Goal: Information Seeking & Learning: Learn about a topic

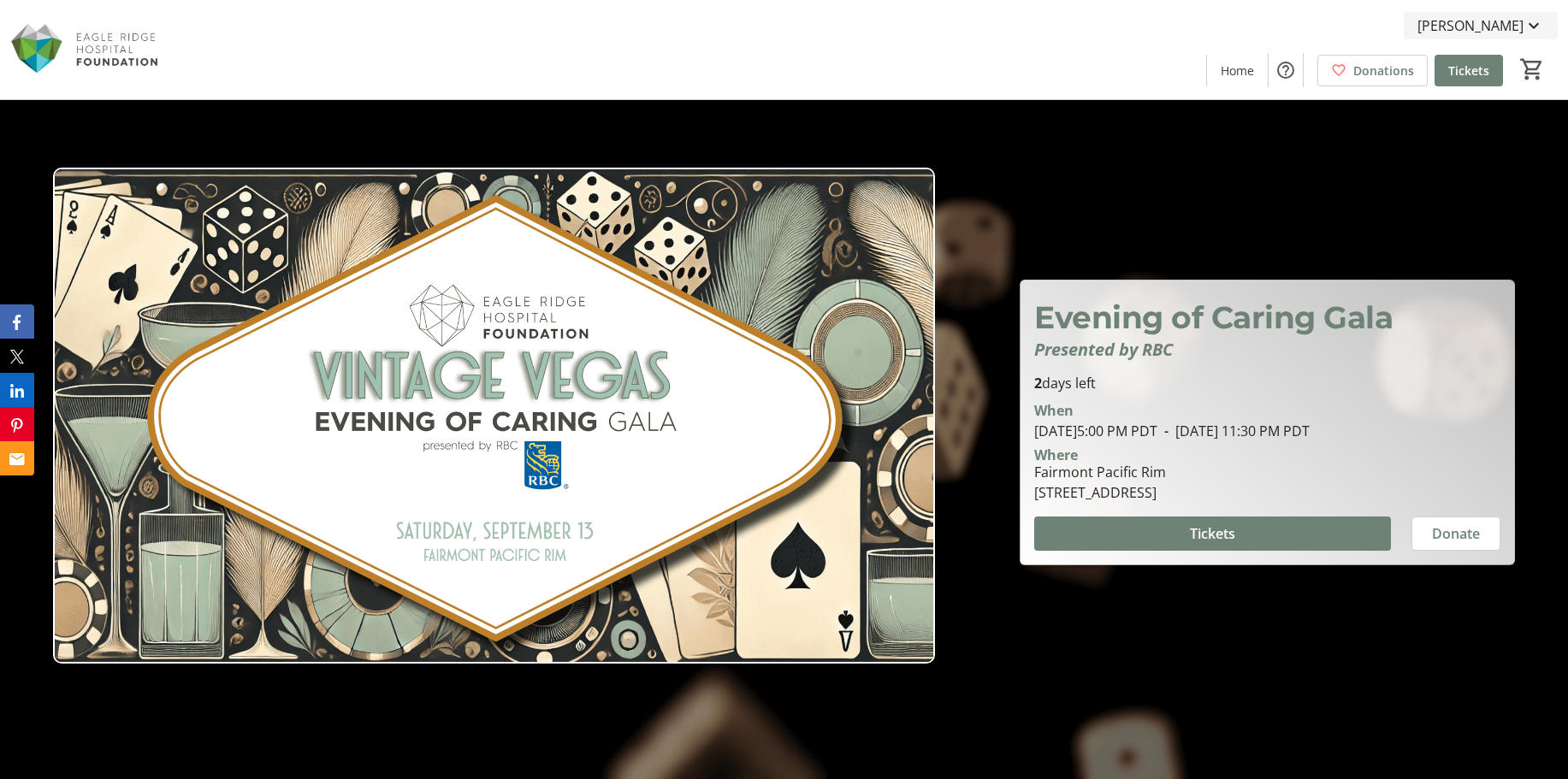
click at [1509, 26] on span "[PERSON_NAME]" at bounding box center [1470, 25] width 106 height 20
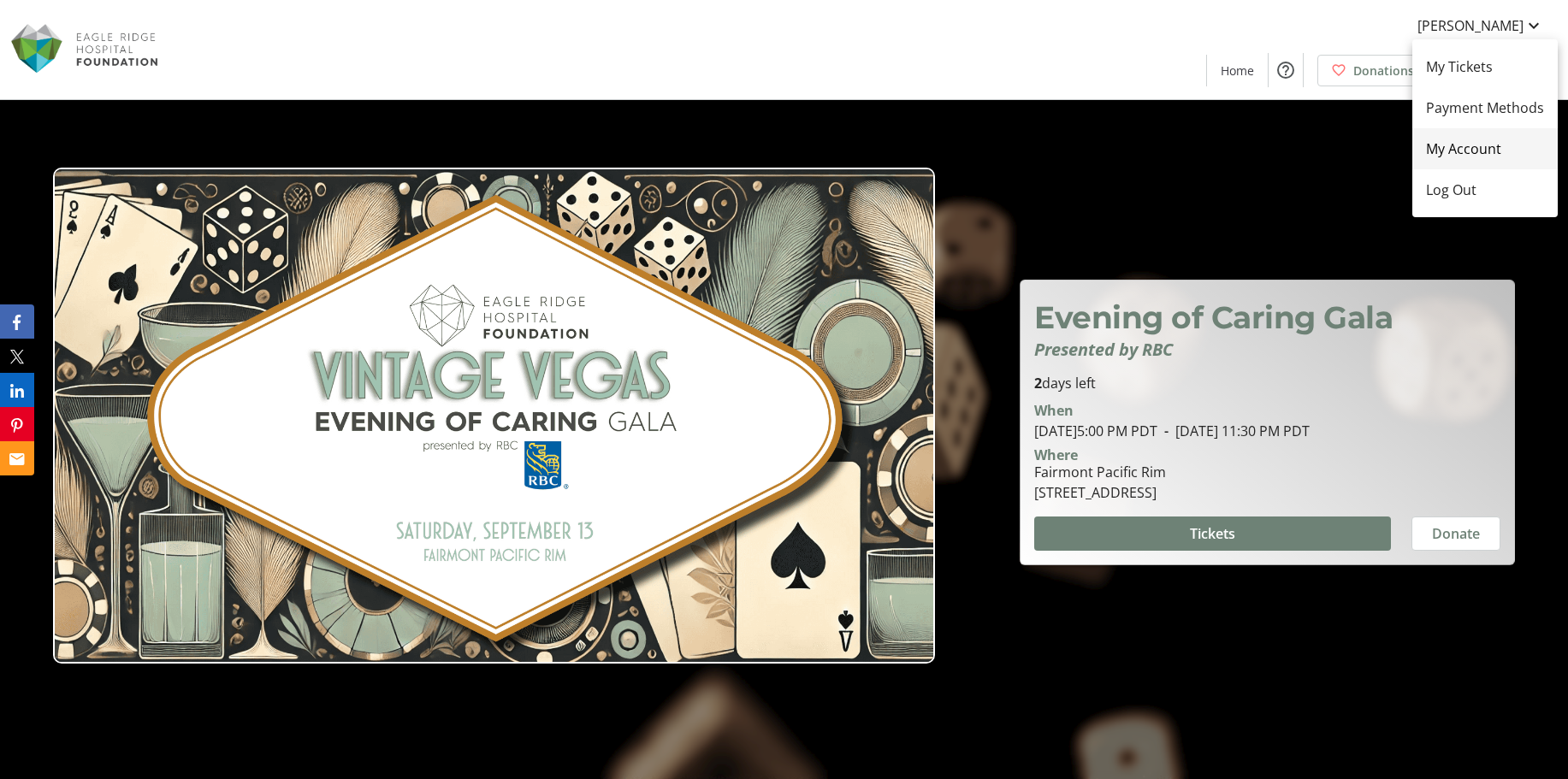
click at [1481, 155] on span "My Account" at bounding box center [1485, 148] width 118 height 20
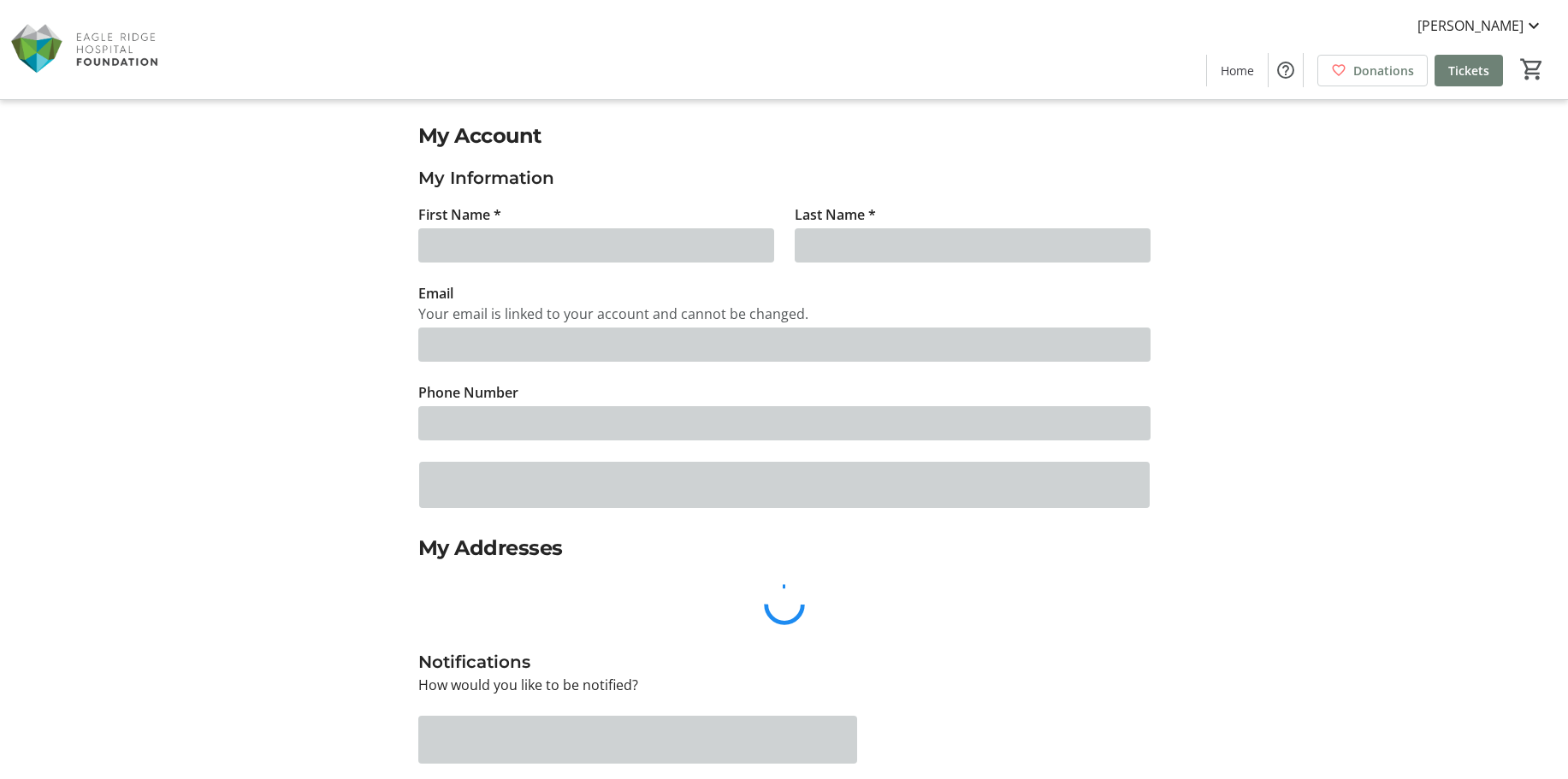
type input "[PERSON_NAME]"
type input "Fogliato"
type input "[PERSON_NAME][EMAIL_ADDRESS][DOMAIN_NAME]"
type input "[PHONE_NUMBER]"
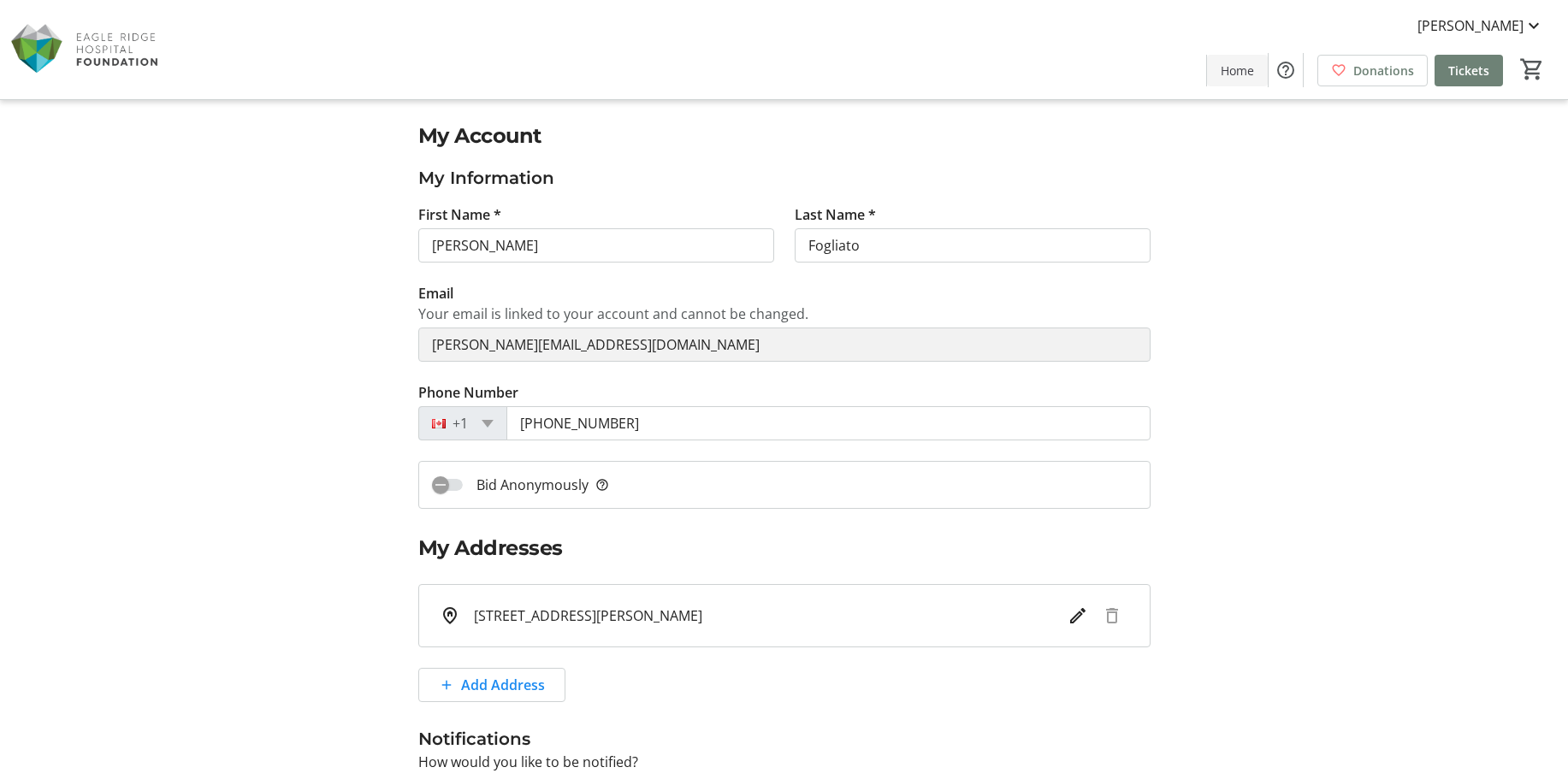
click at [1228, 79] on span at bounding box center [1238, 70] width 61 height 41
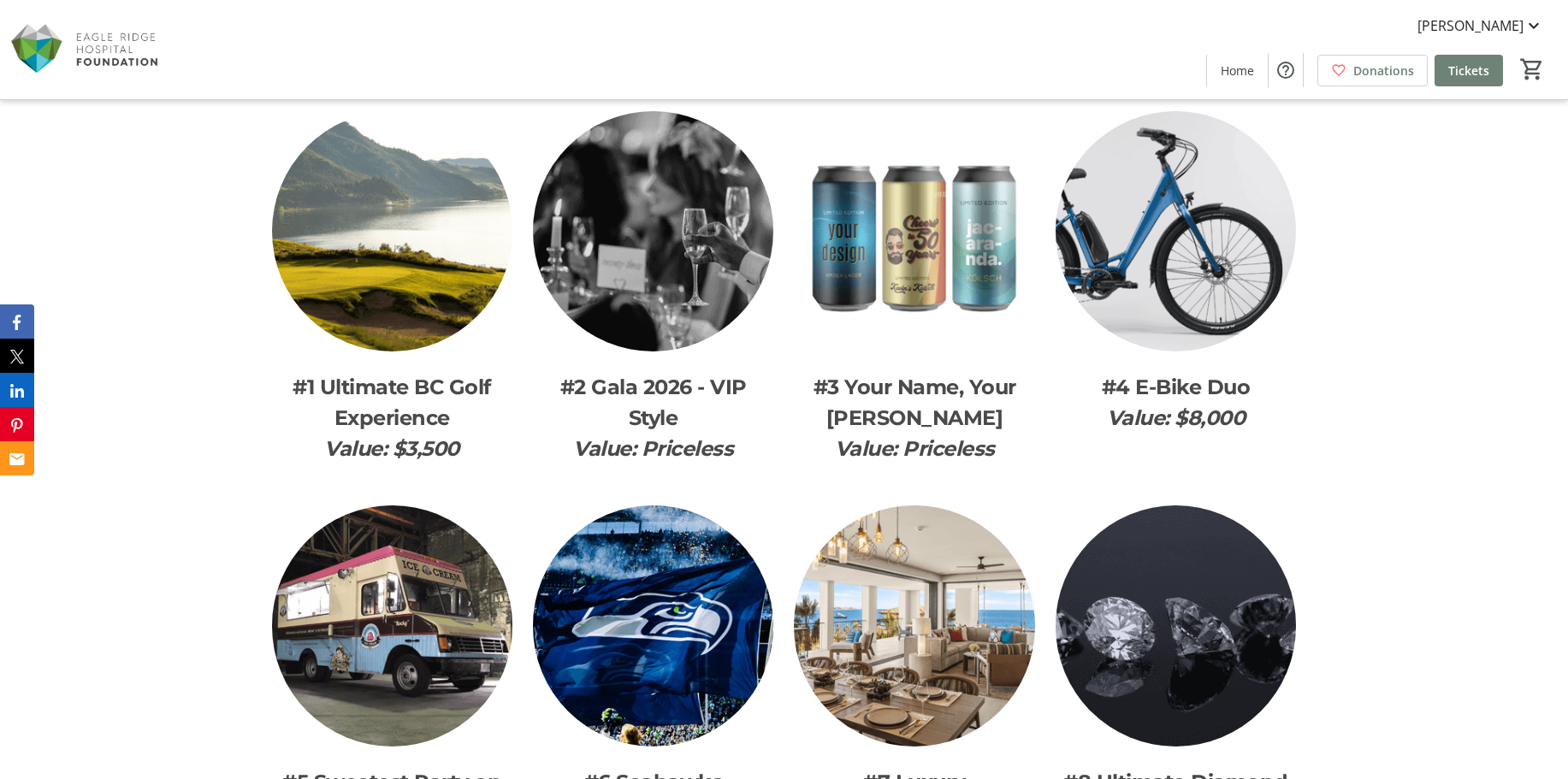
scroll to position [2308, 0]
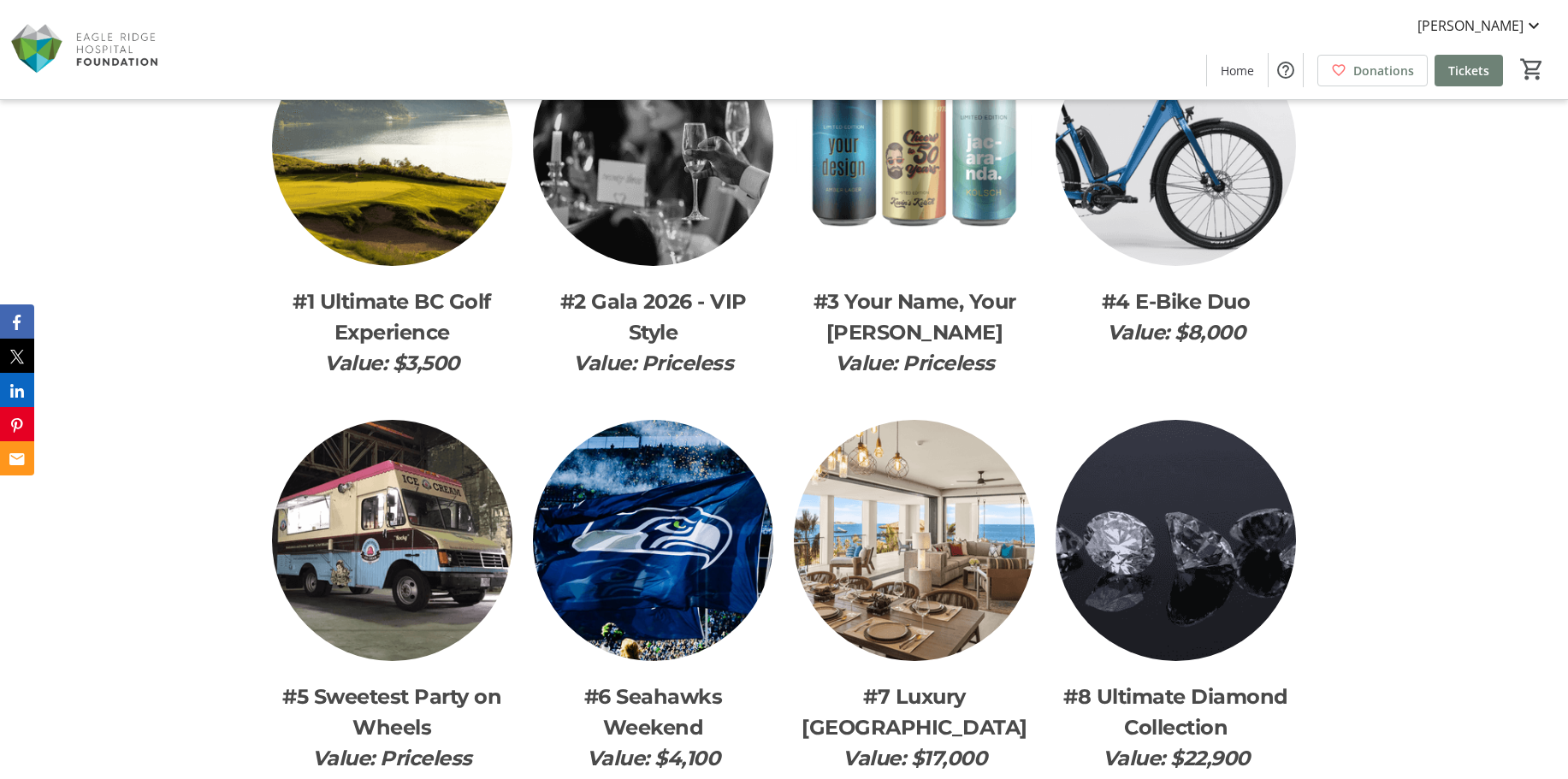
click at [942, 243] on img at bounding box center [914, 146] width 241 height 241
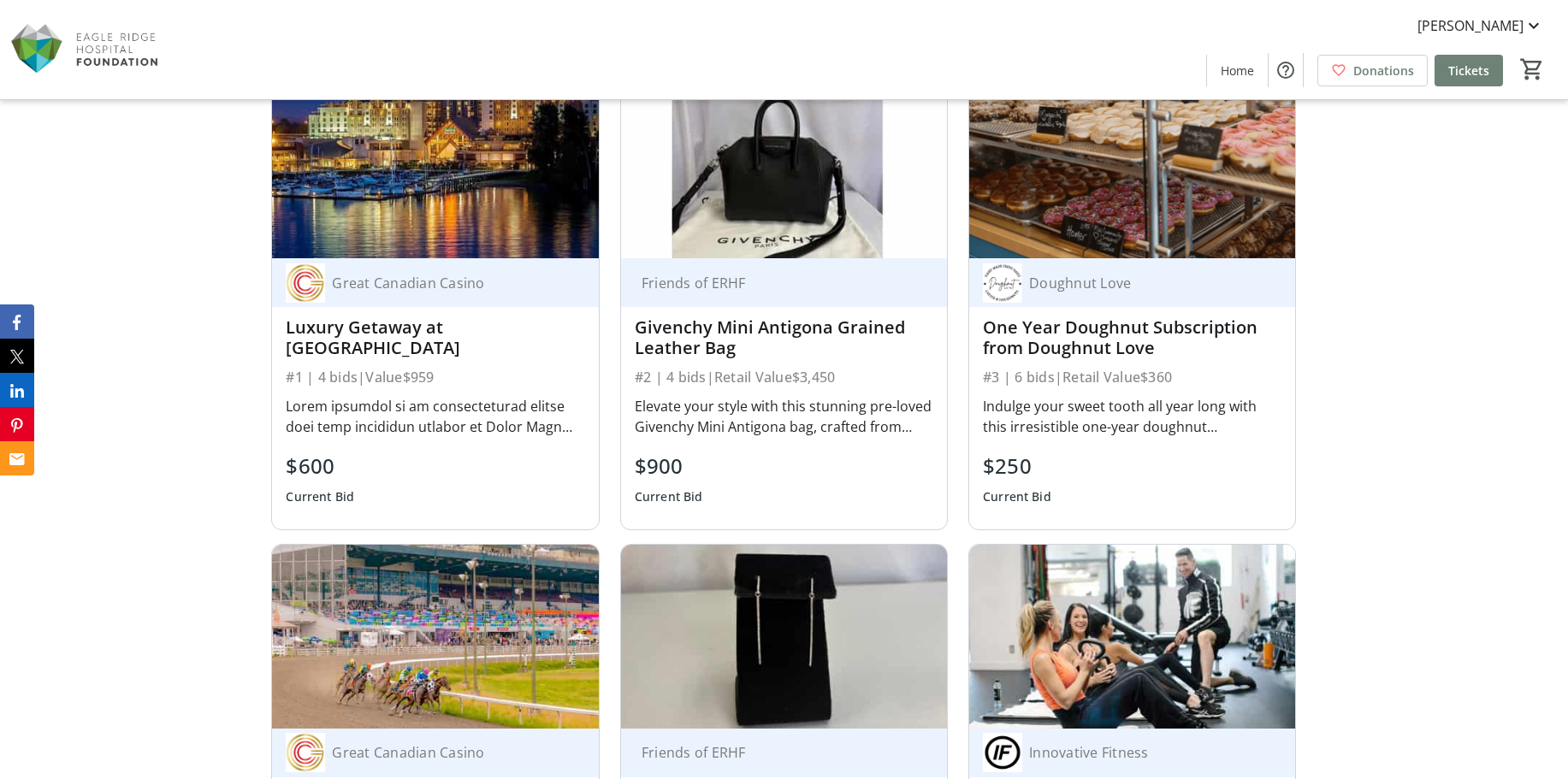
scroll to position [1197, 0]
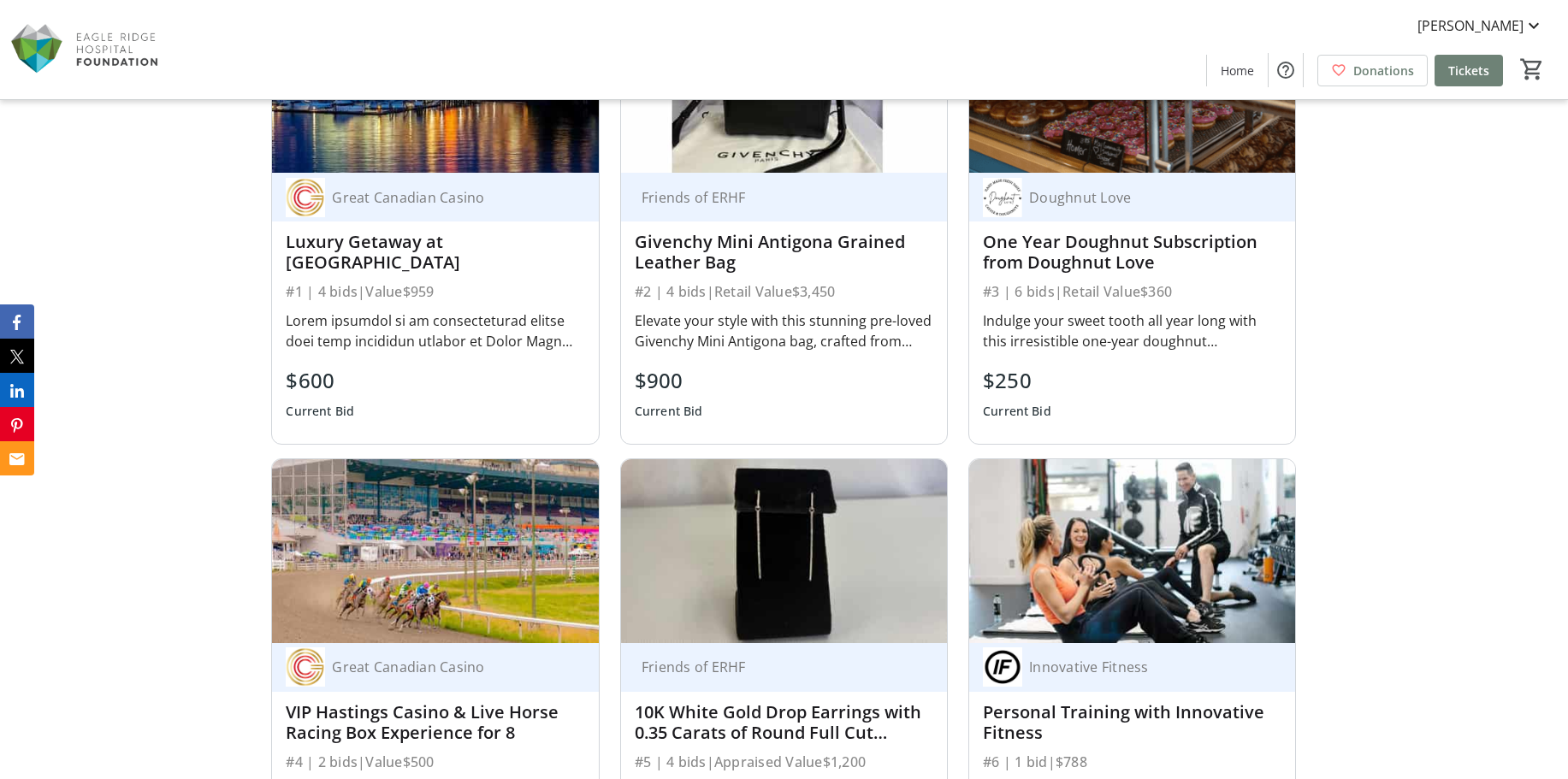
click at [478, 170] on img at bounding box center [434, 81] width 326 height 183
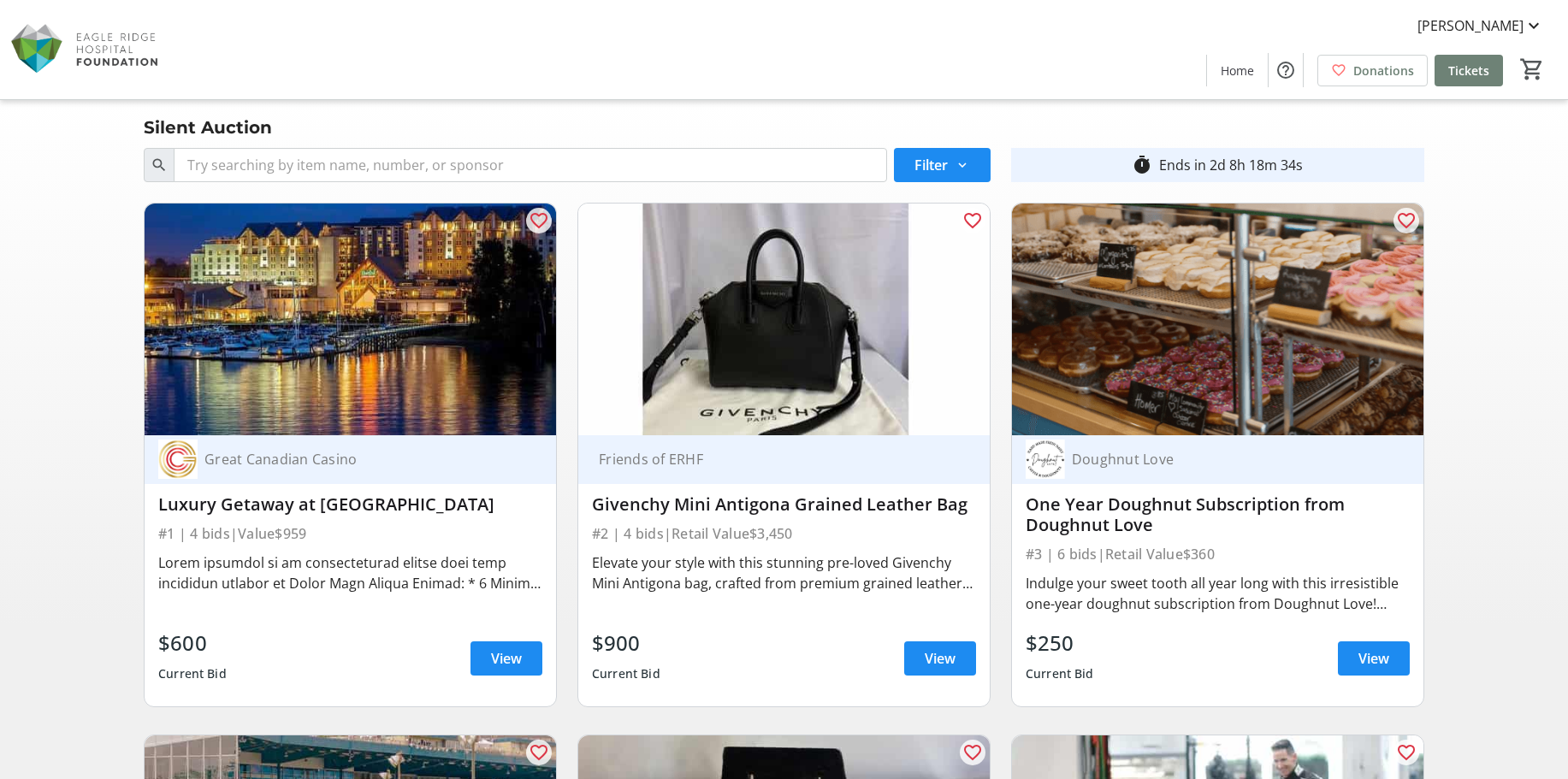
scroll to position [86, 0]
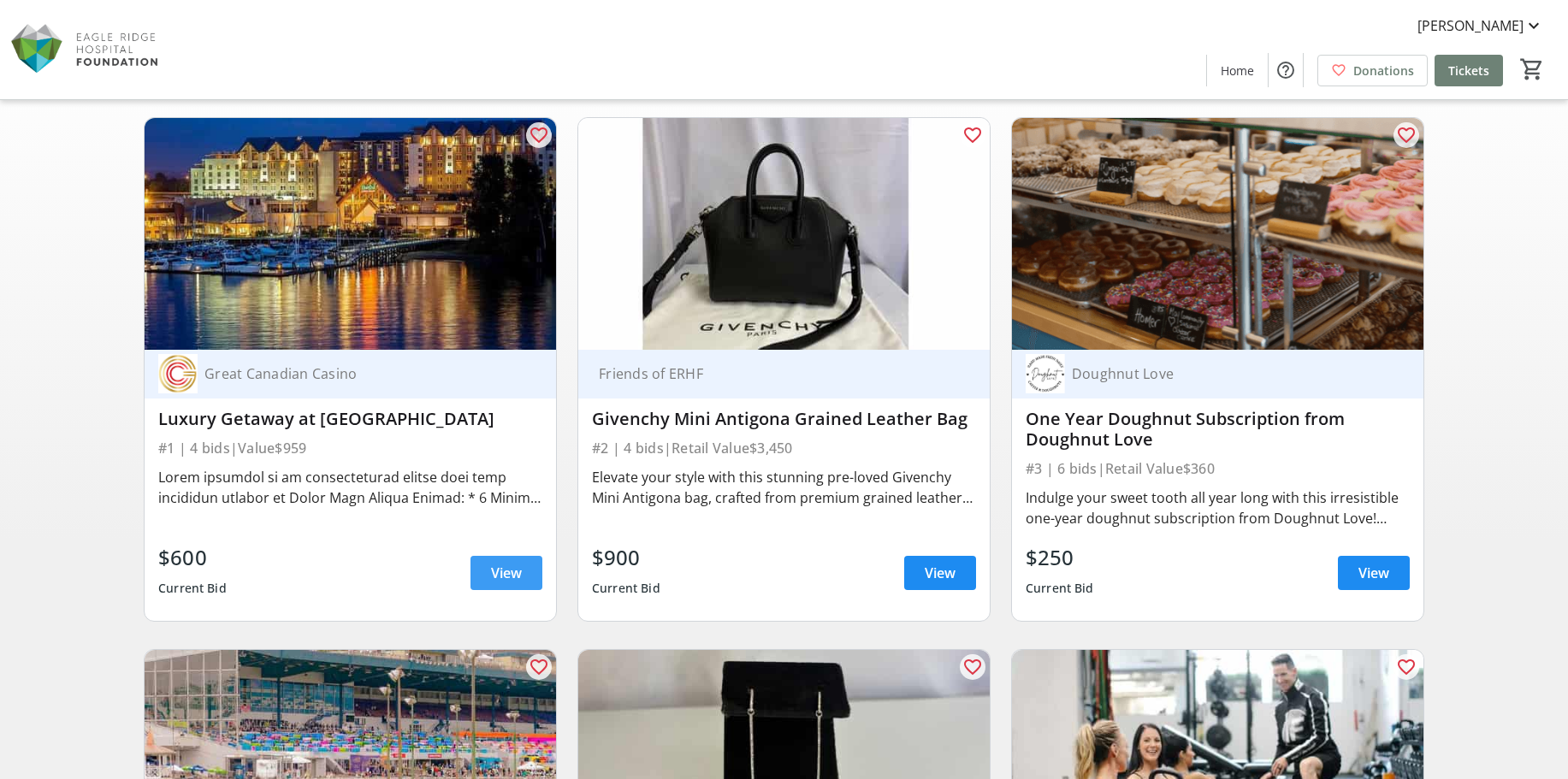
click at [513, 576] on span "View" at bounding box center [506, 572] width 31 height 20
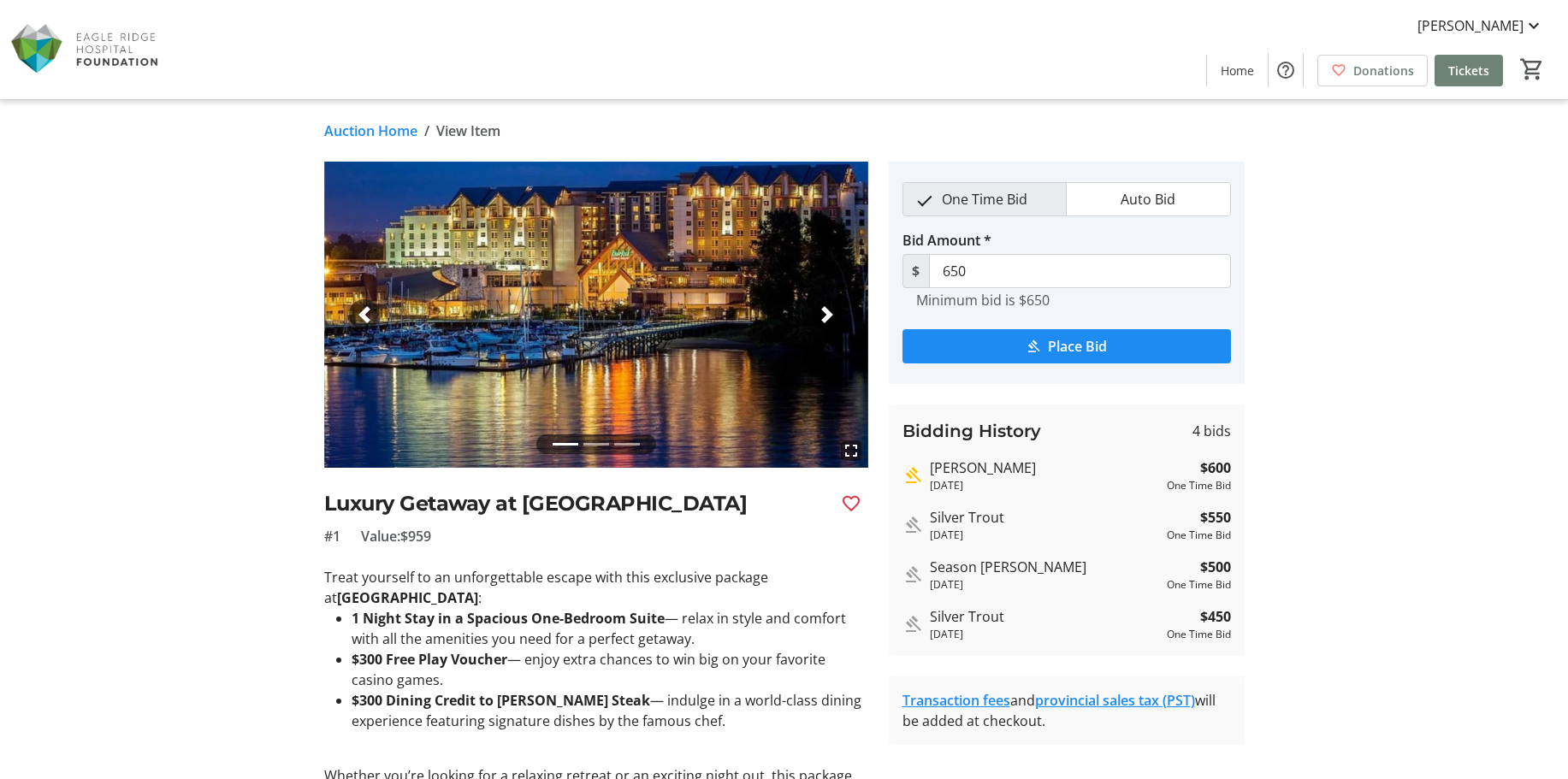
click at [360, 127] on link "Auction Home" at bounding box center [371, 130] width 94 height 20
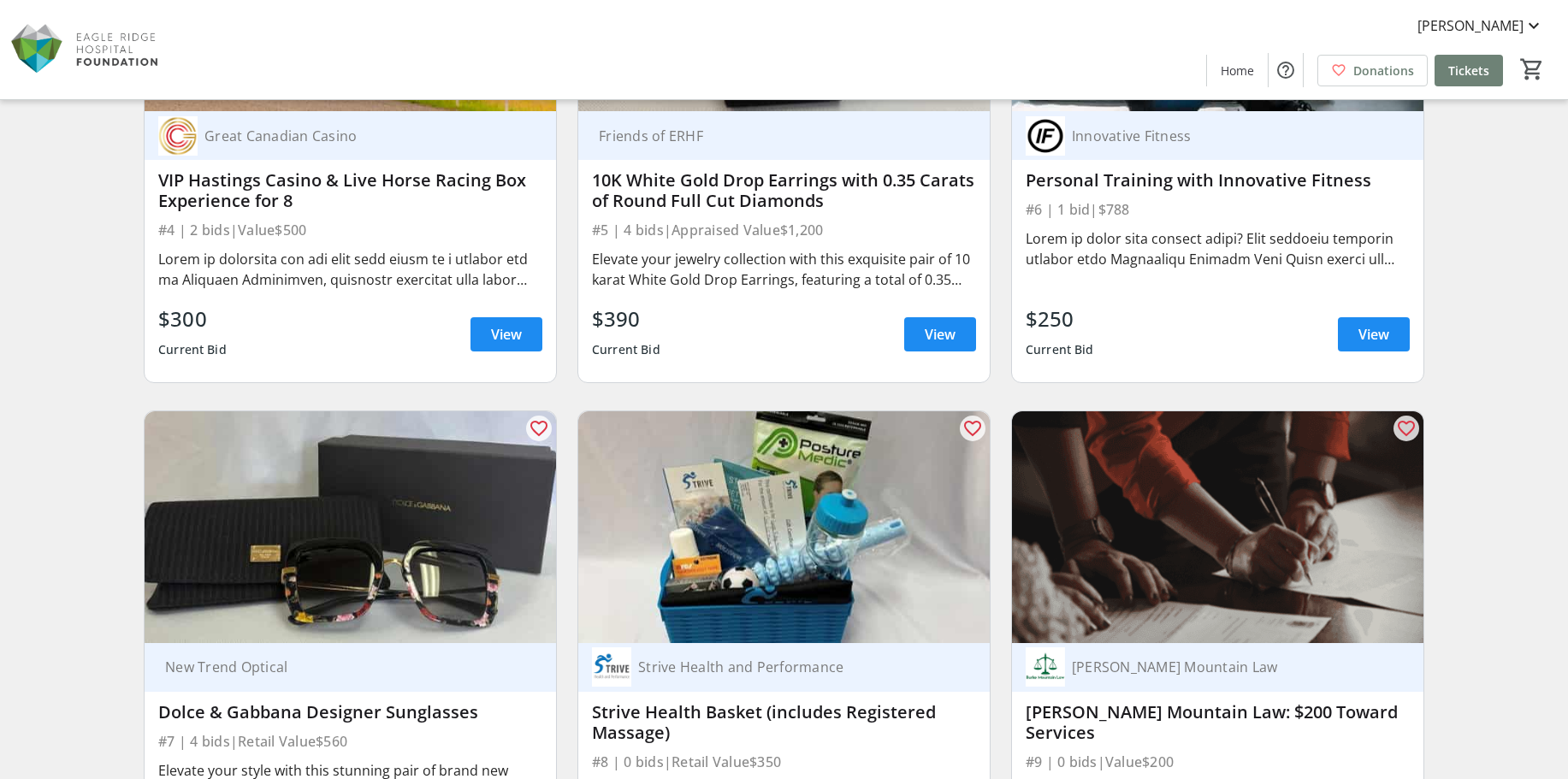
scroll to position [1111, 0]
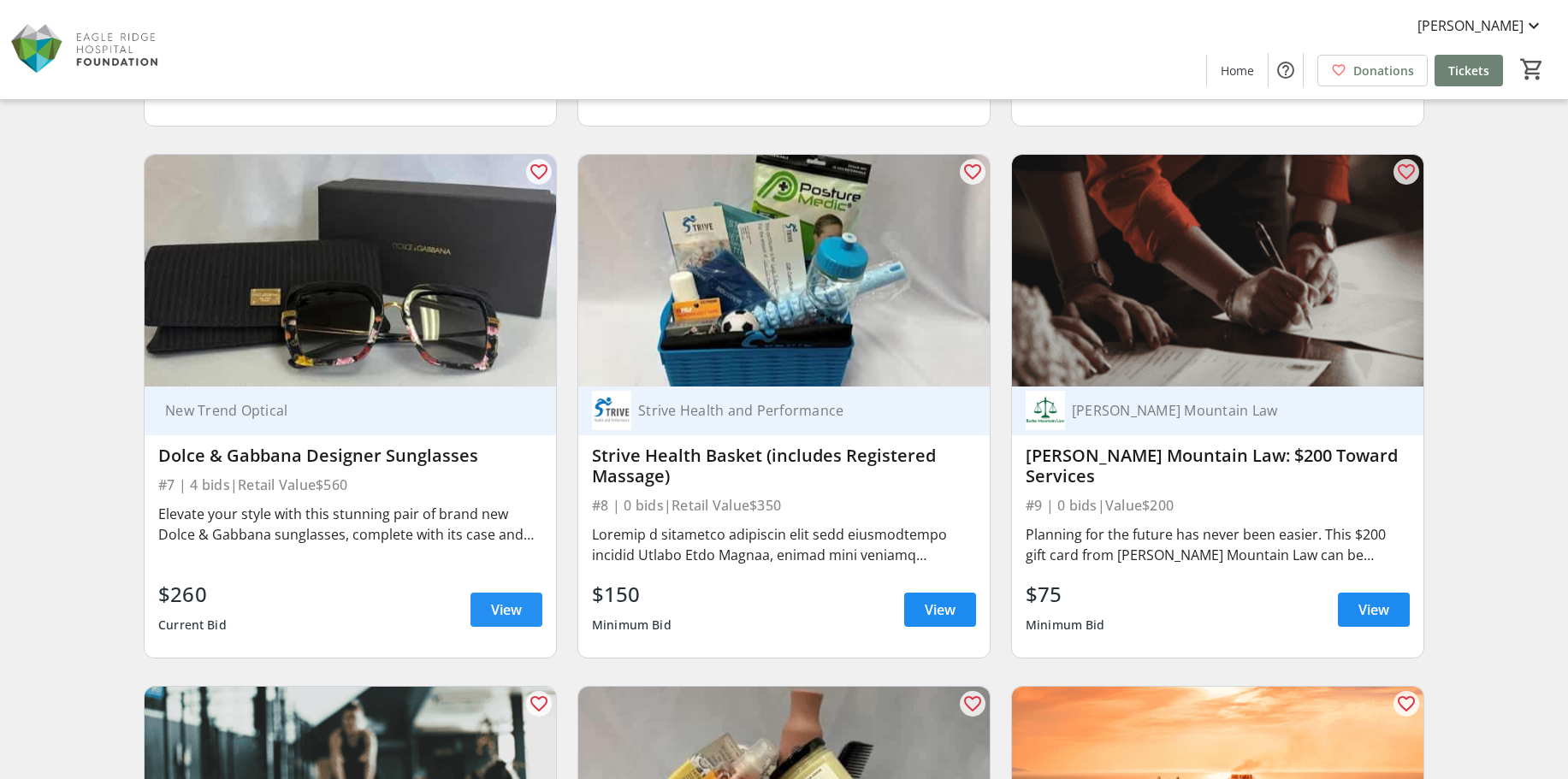
click at [498, 616] on span "View" at bounding box center [506, 609] width 31 height 20
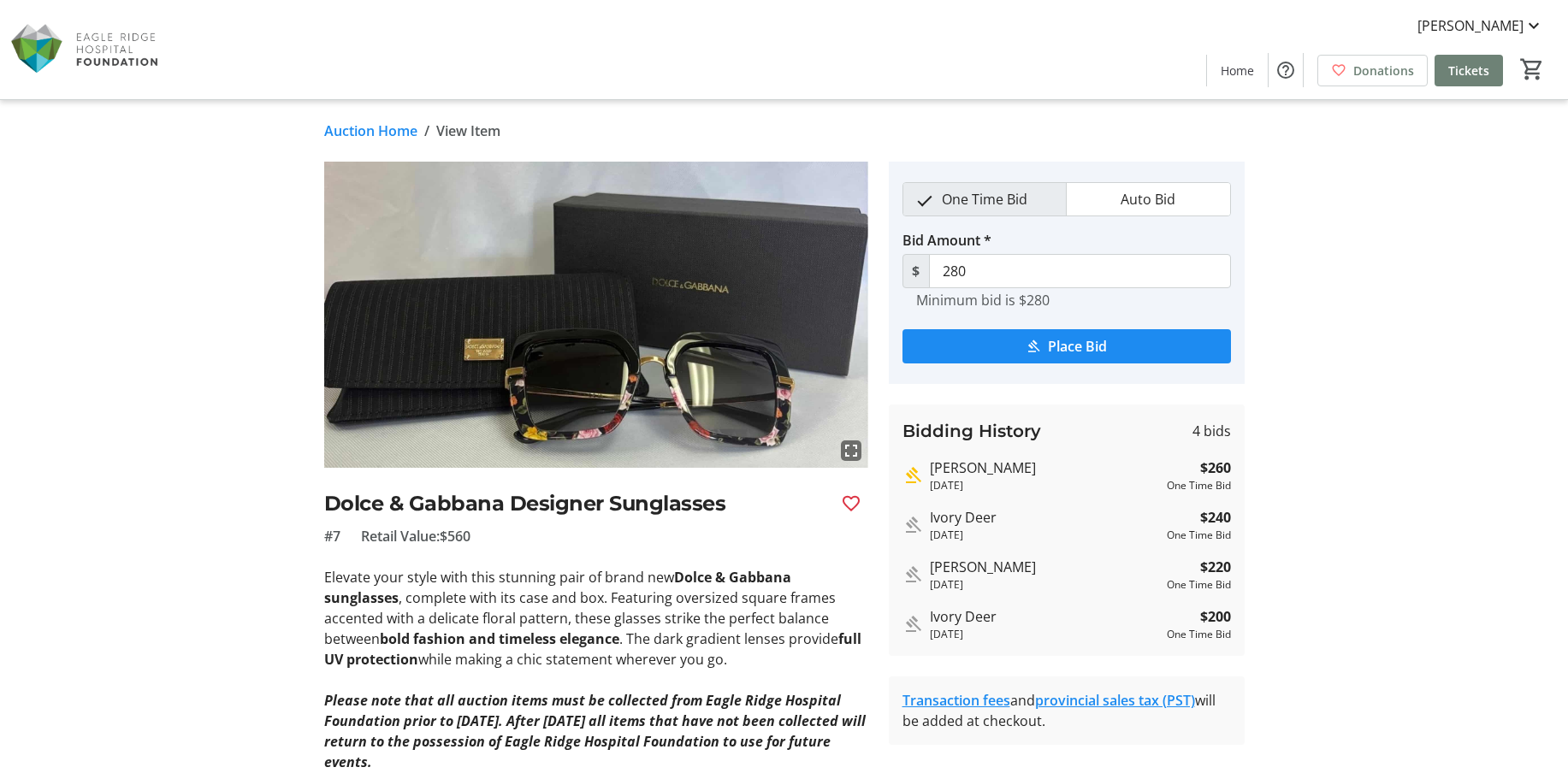
click at [455, 129] on span "View Item" at bounding box center [468, 130] width 64 height 20
click at [366, 129] on link "Auction Home" at bounding box center [371, 130] width 94 height 20
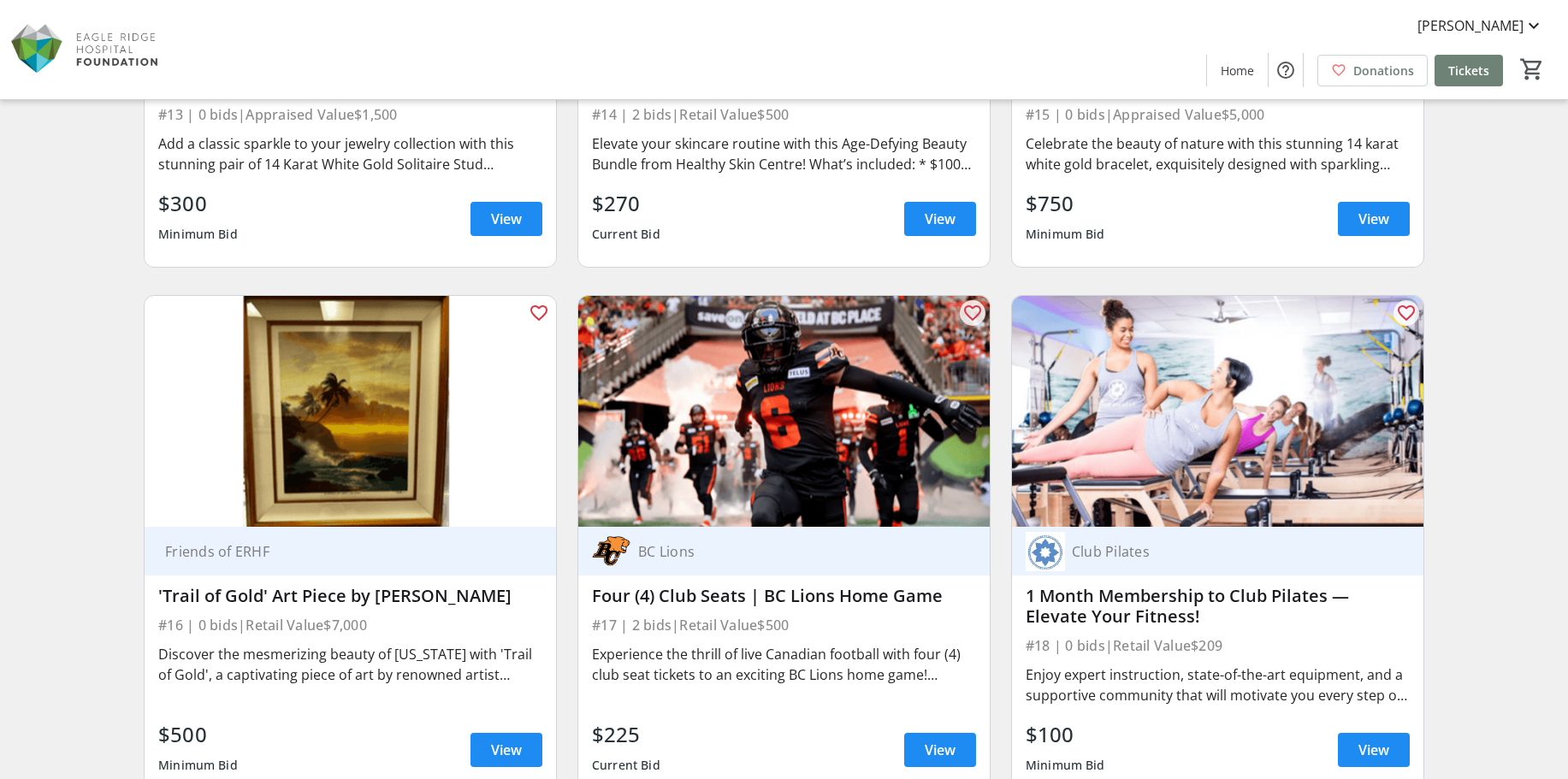
scroll to position [2736, 0]
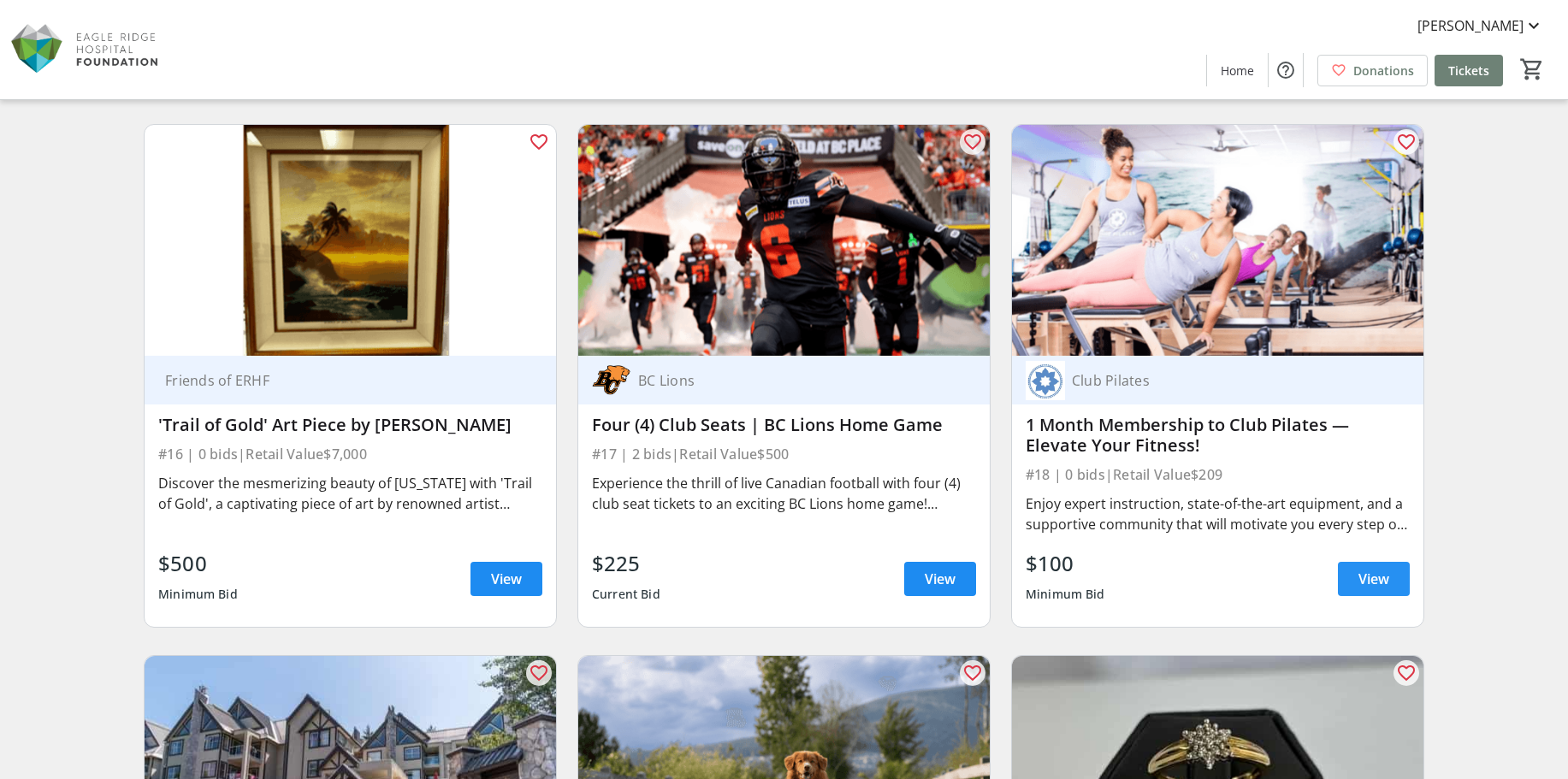
click at [1363, 575] on span "View" at bounding box center [1373, 579] width 31 height 20
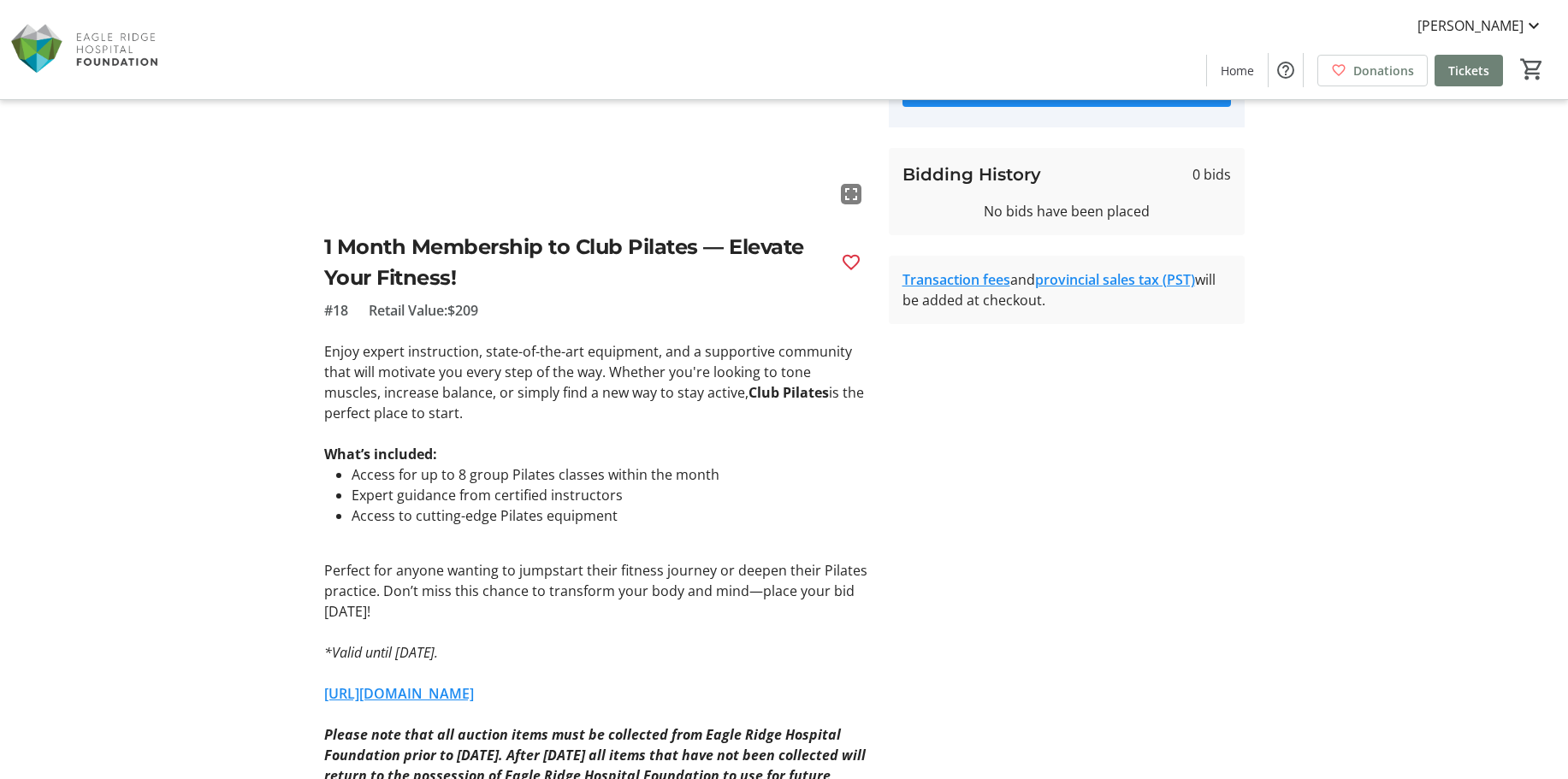
scroll to position [342, 0]
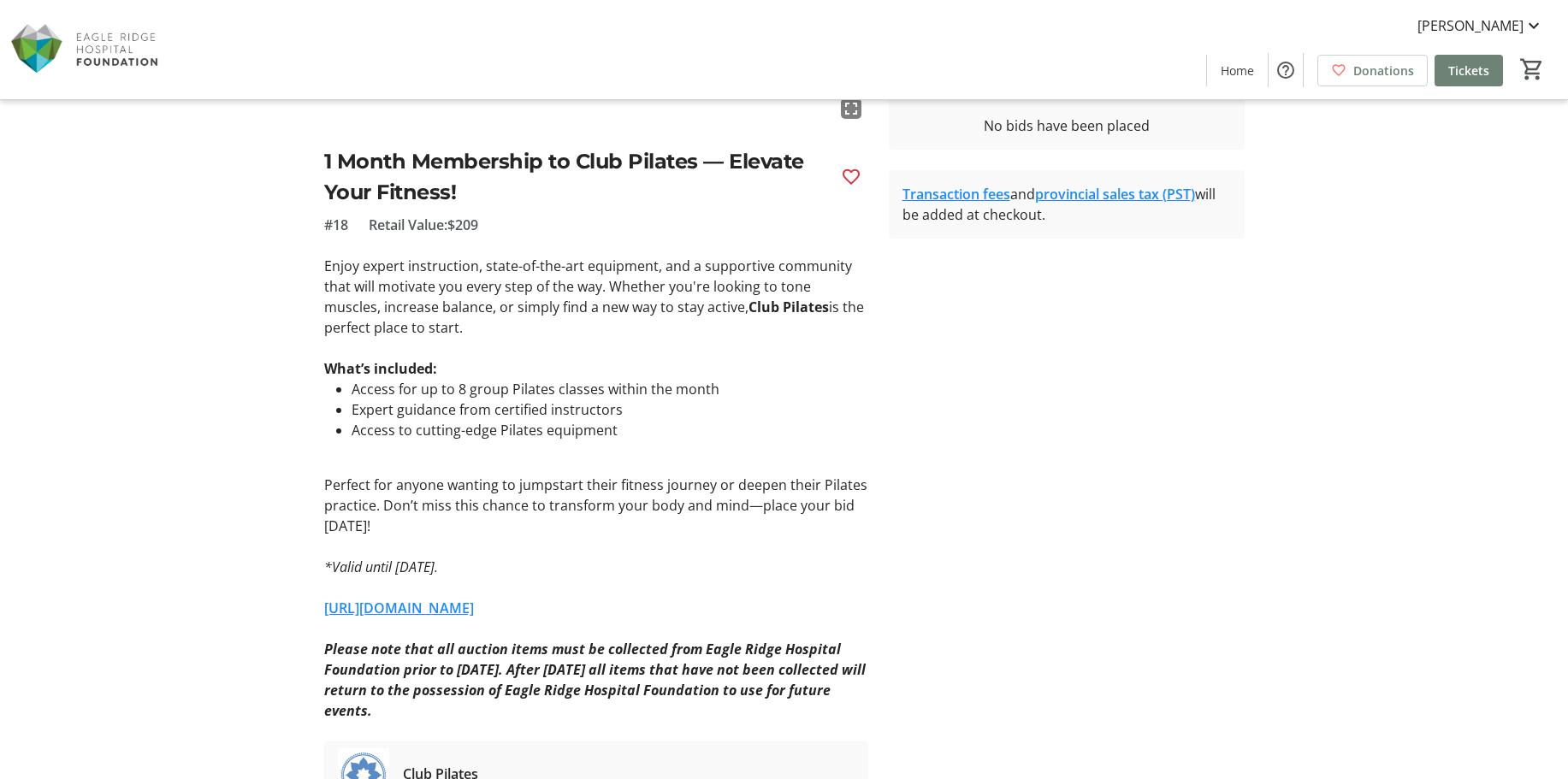
click at [454, 612] on link "[URL][DOMAIN_NAME]" at bounding box center [398, 608] width 150 height 19
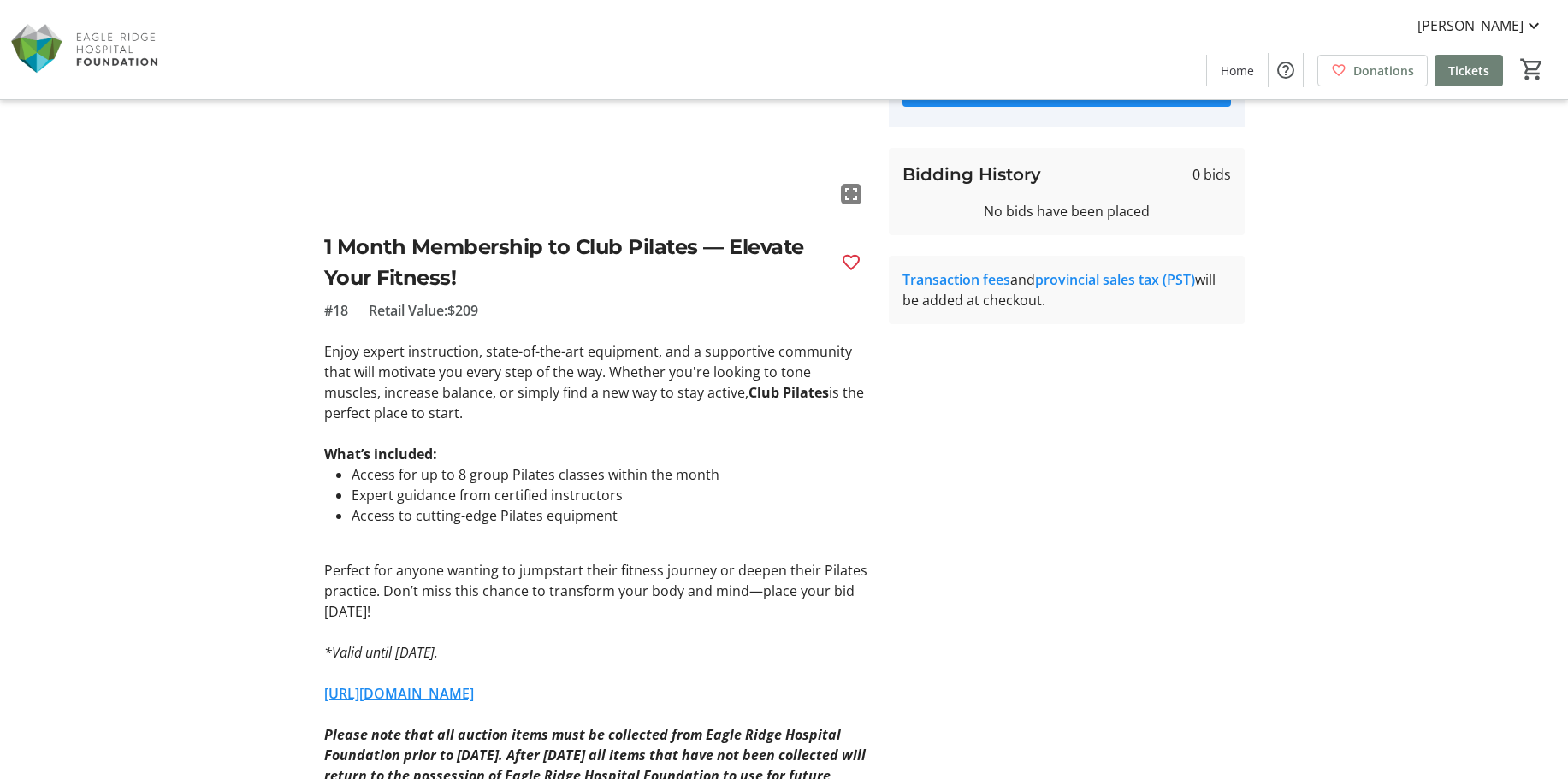
scroll to position [0, 0]
